Goal: Transaction & Acquisition: Book appointment/travel/reservation

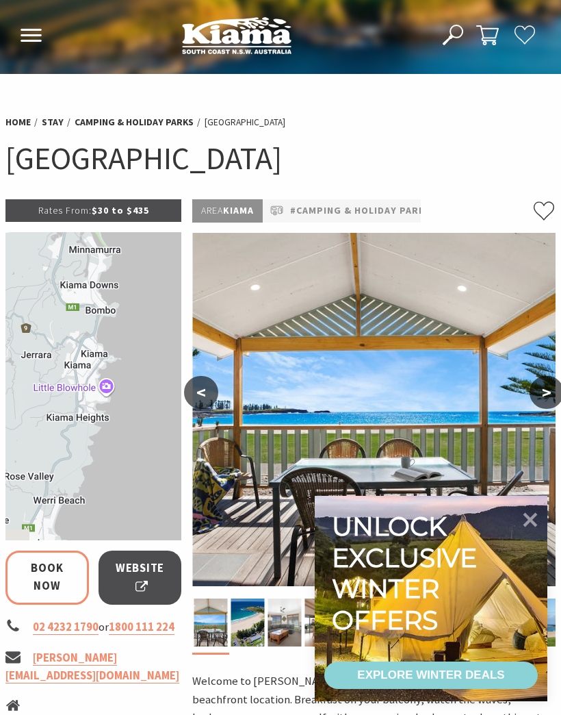
select select "3"
select select "2"
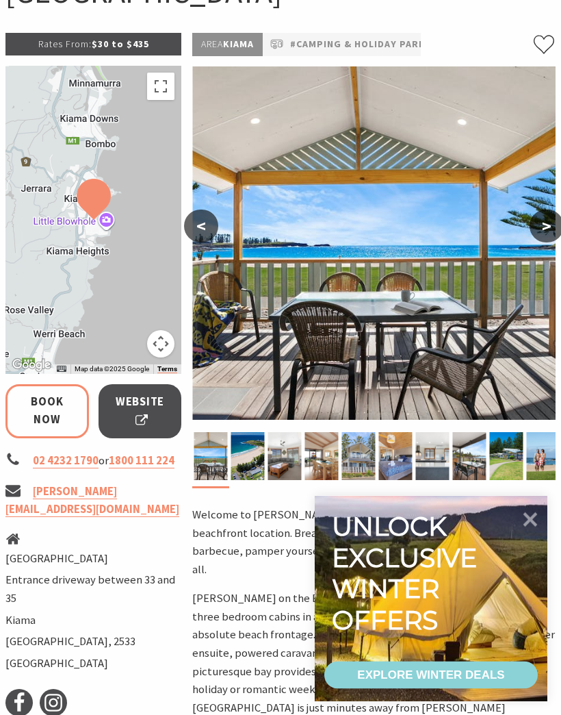
scroll to position [166, 0]
click at [539, 534] on icon at bounding box center [530, 519] width 29 height 29
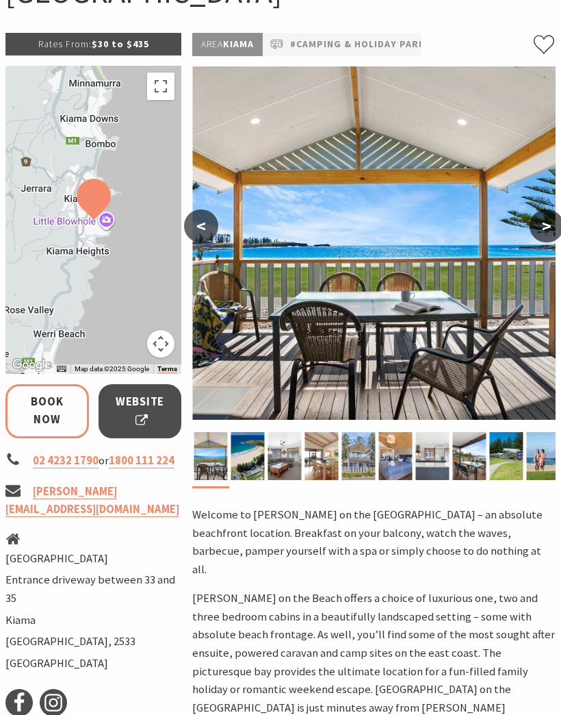
click at [44, 410] on link "Book Now" at bounding box center [47, 411] width 84 height 54
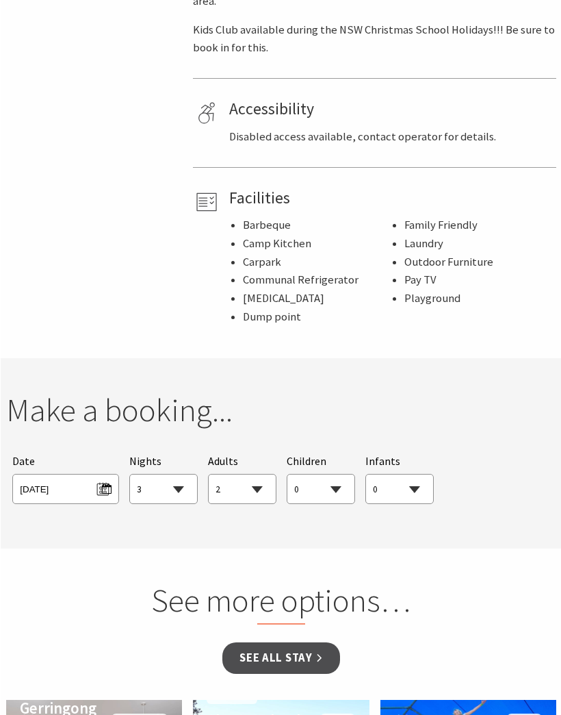
scroll to position [947, 0]
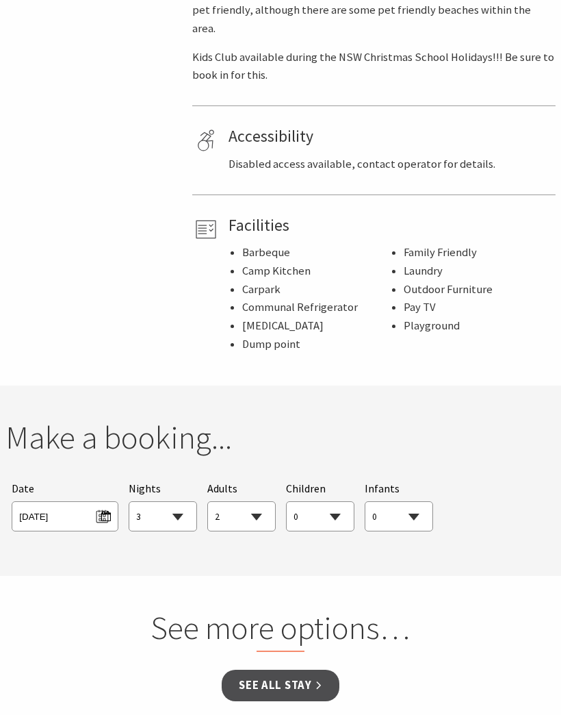
click at [314, 670] on link "See all Stay" at bounding box center [280, 686] width 117 height 32
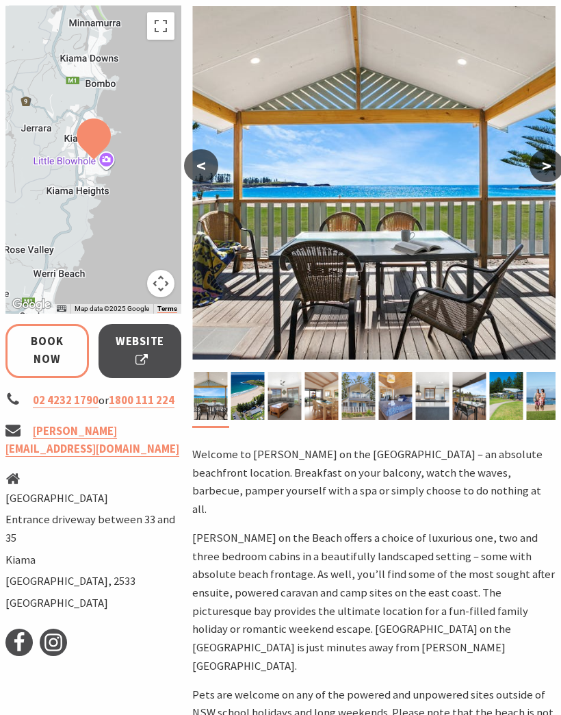
scroll to position [225, 0]
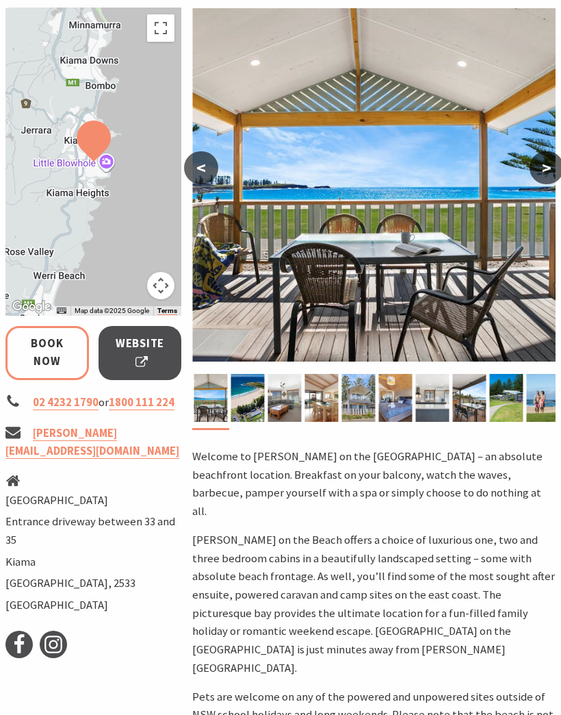
click at [147, 347] on span "Website" at bounding box center [140, 353] width 49 height 36
select select "3"
